Goal: Task Accomplishment & Management: Use online tool/utility

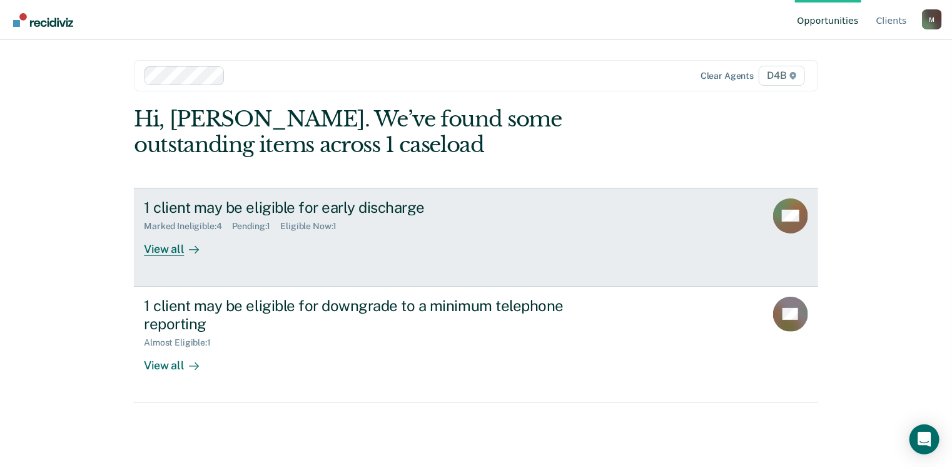
click at [279, 201] on div "1 client may be eligible for early discharge" at bounding box center [363, 207] width 439 height 18
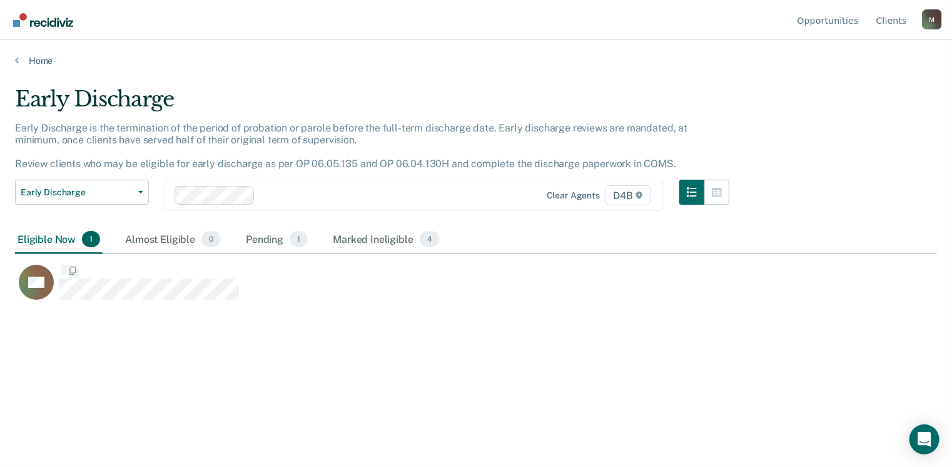
scroll to position [277, 913]
click at [49, 63] on link "Home" at bounding box center [476, 60] width 922 height 11
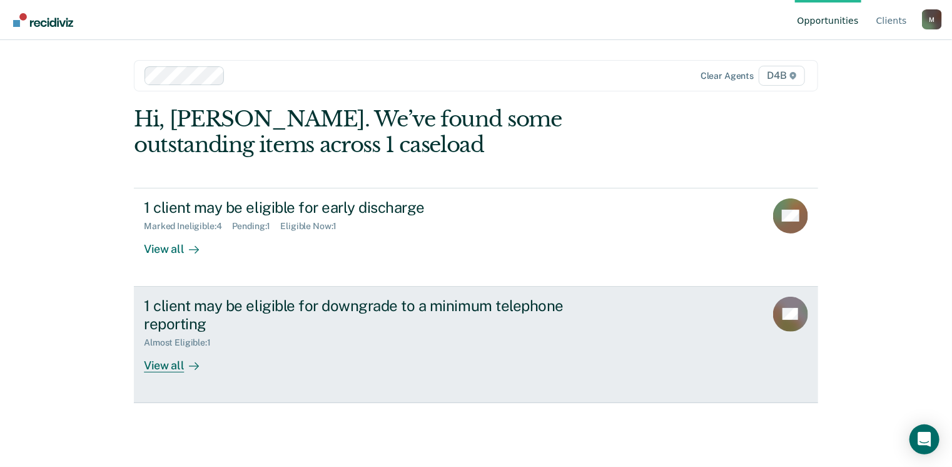
click at [208, 308] on div "1 client may be eligible for downgrade to a minimum telephone reporting" at bounding box center [363, 315] width 439 height 36
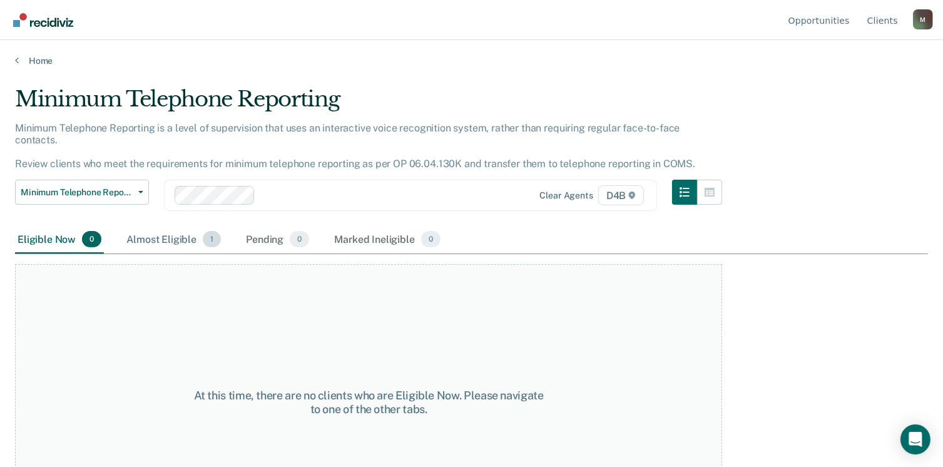
click at [155, 230] on div "Almost Eligible 1" at bounding box center [173, 240] width 99 height 28
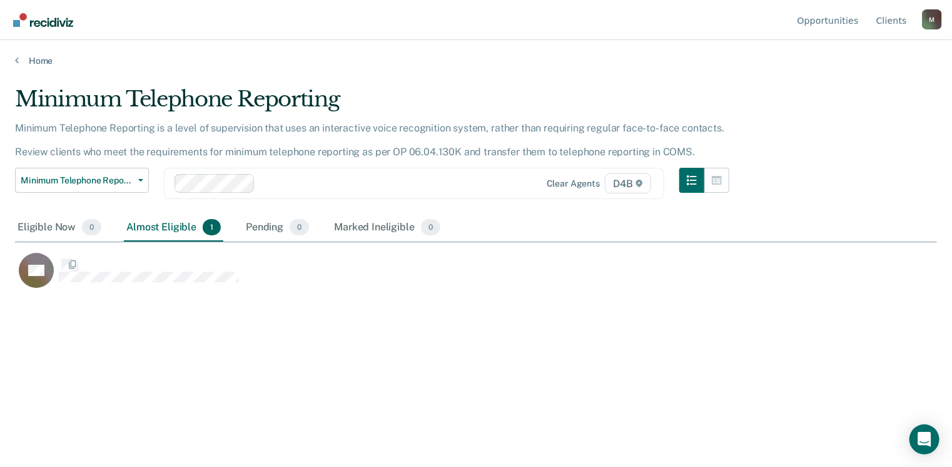
scroll to position [277, 913]
click at [18, 58] on icon at bounding box center [17, 60] width 4 height 10
